Goal: Task Accomplishment & Management: Manage account settings

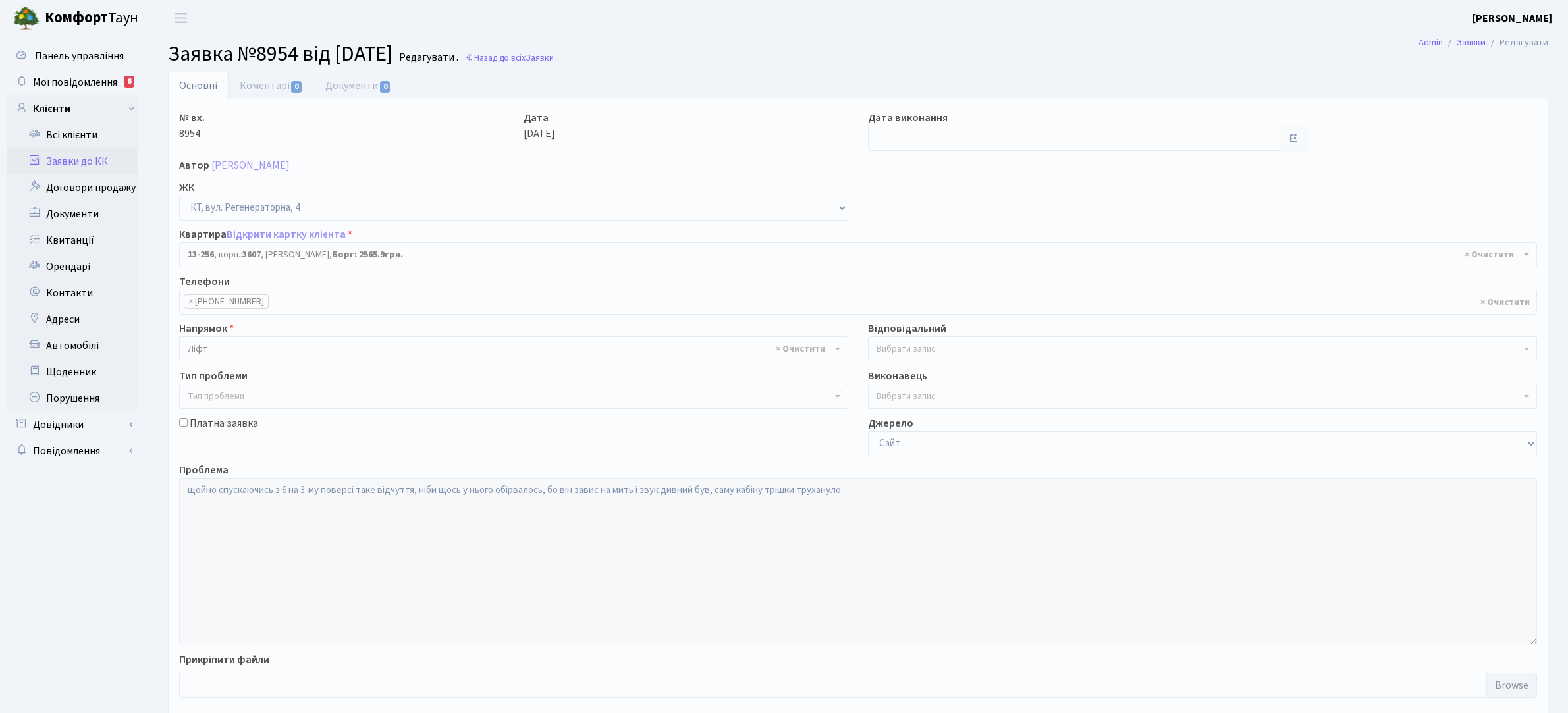
select select "7902"
click at [66, 162] on link "Заявки до КК" at bounding box center [72, 161] width 131 height 27
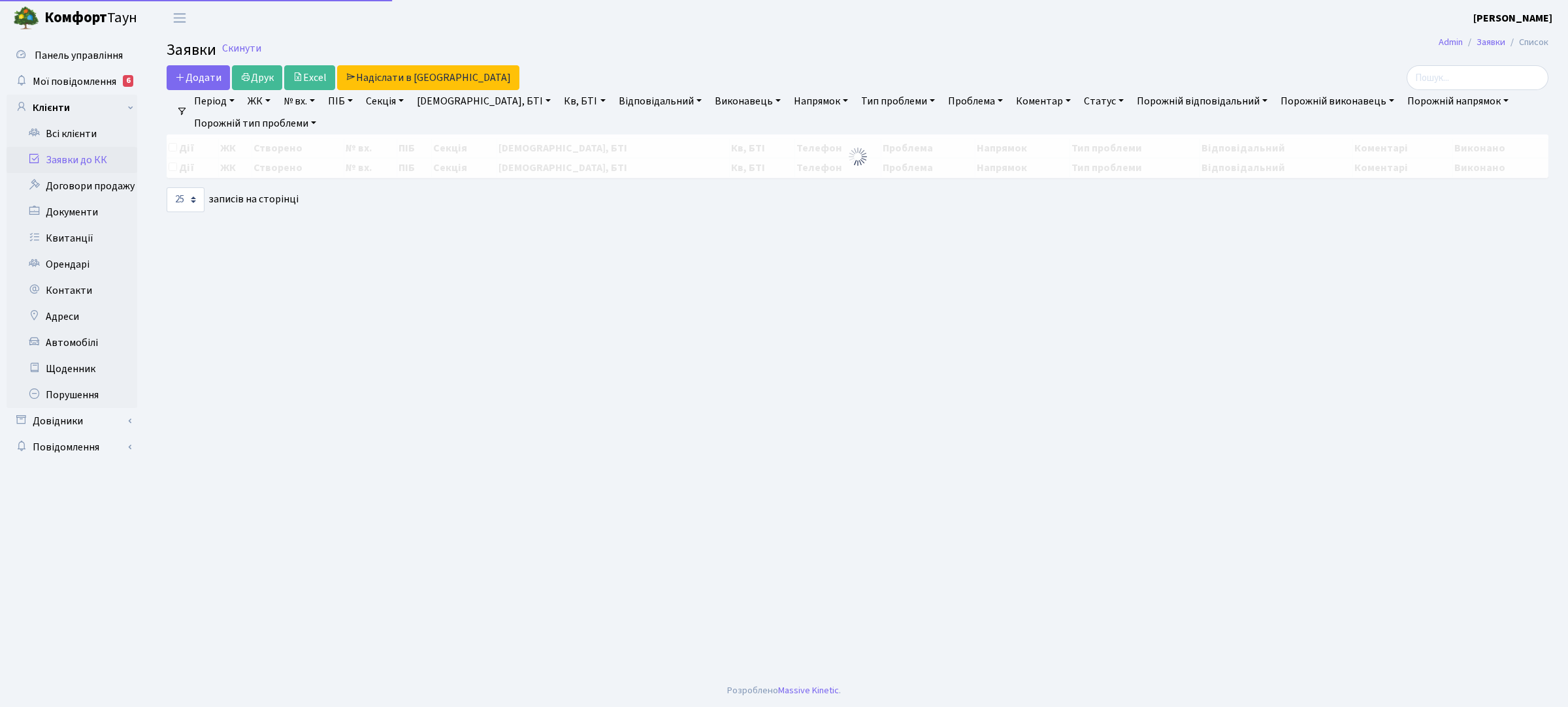
select select "25"
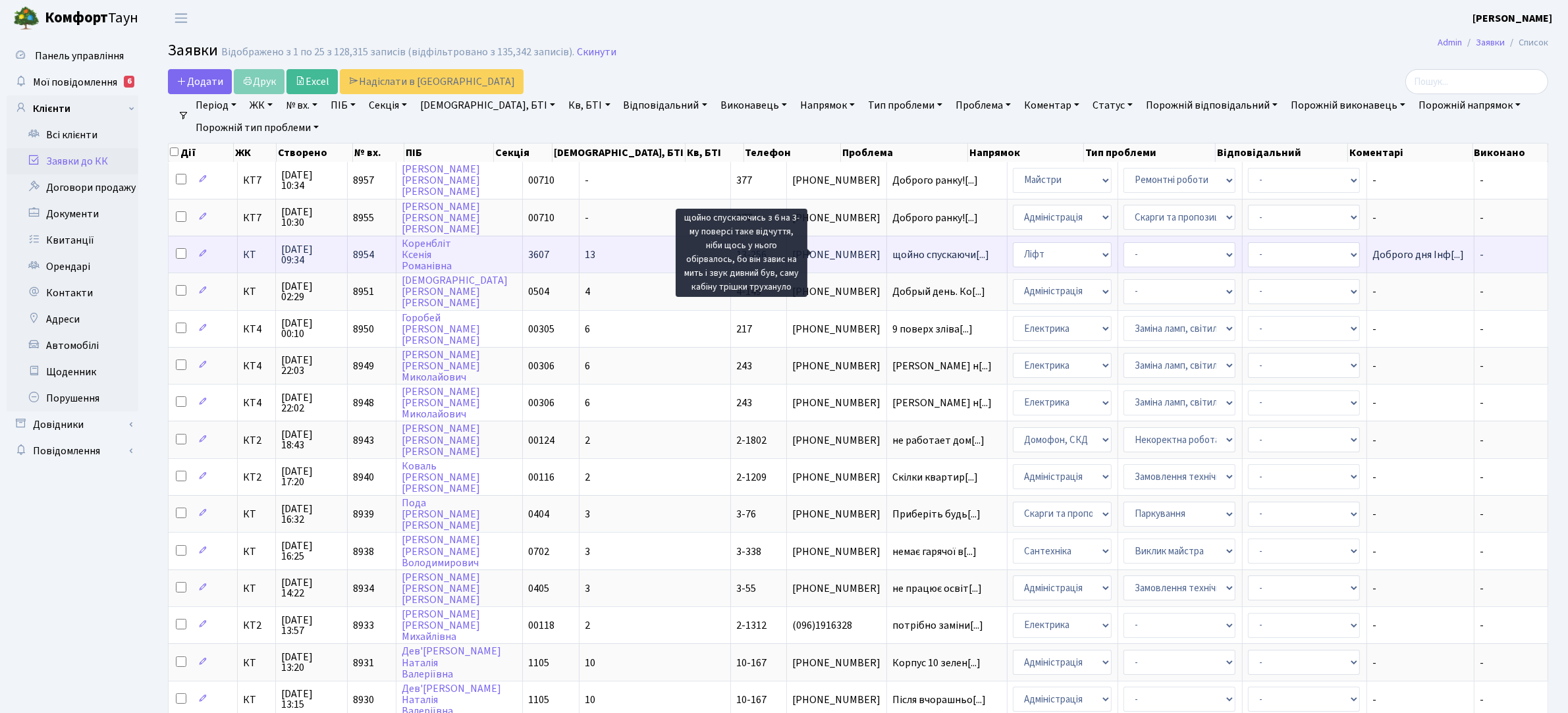
click at [893, 250] on span "щойно спускаючи[...]" at bounding box center [941, 255] width 97 height 14
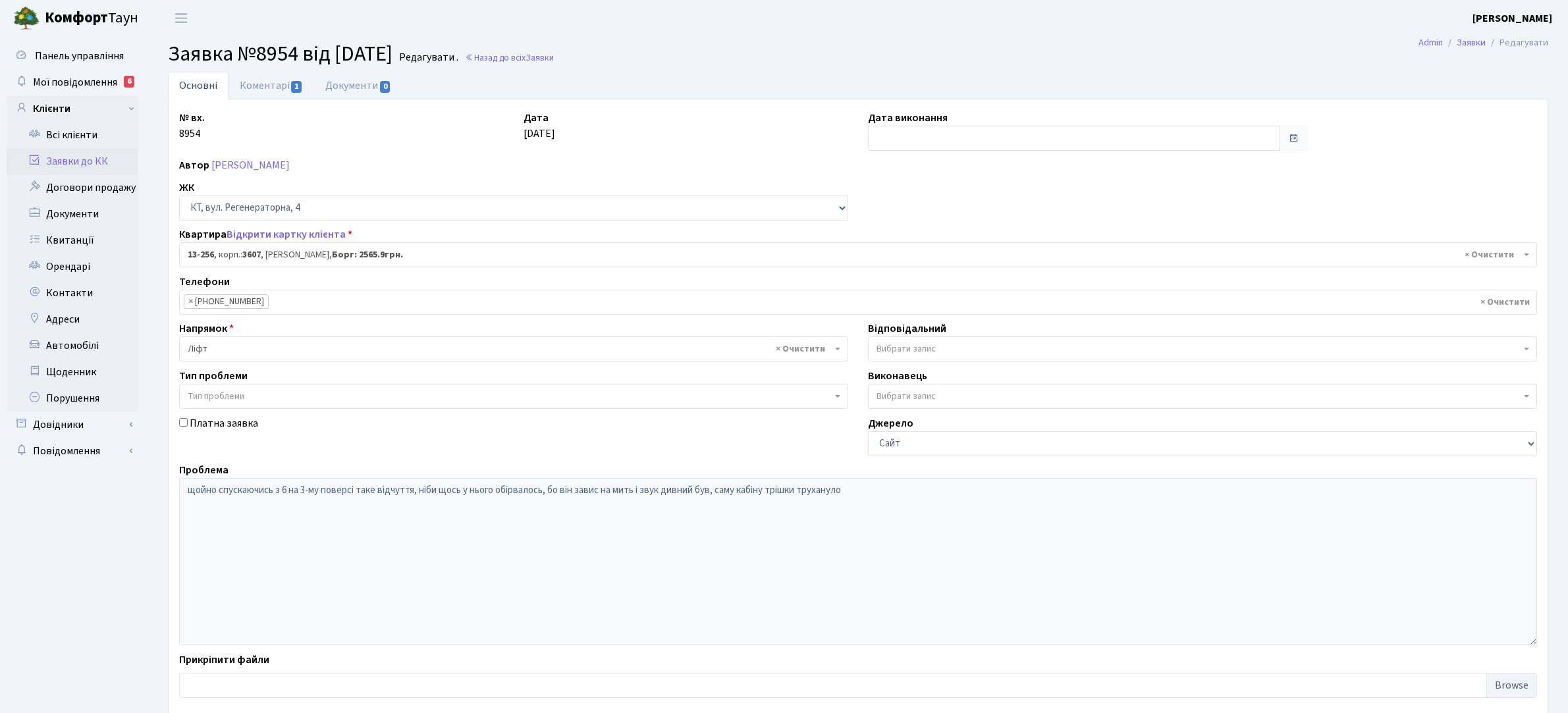
select select "7902"
